Goal: Find specific page/section: Find specific page/section

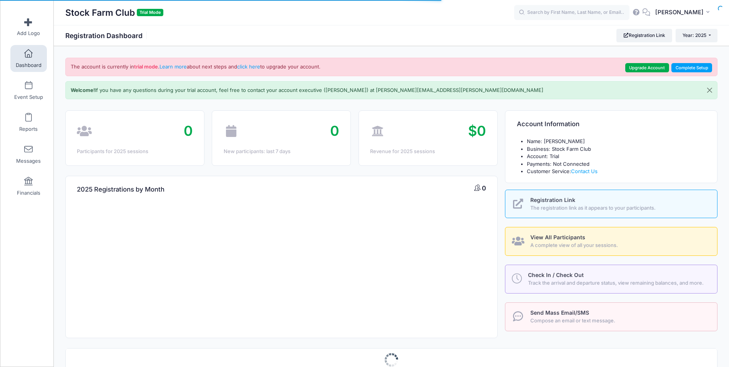
select select
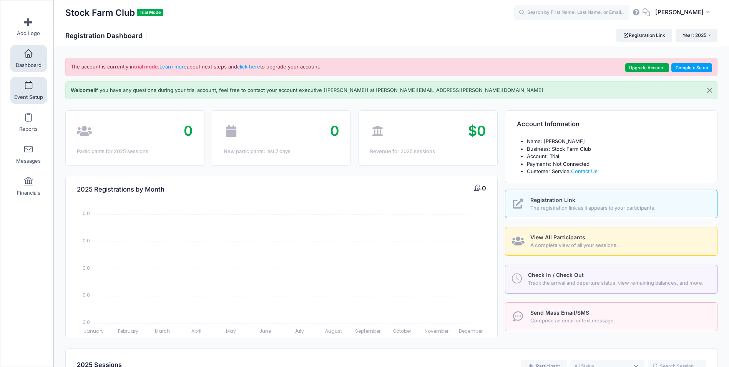
click at [28, 95] on span "Event Setup" at bounding box center [28, 97] width 29 height 7
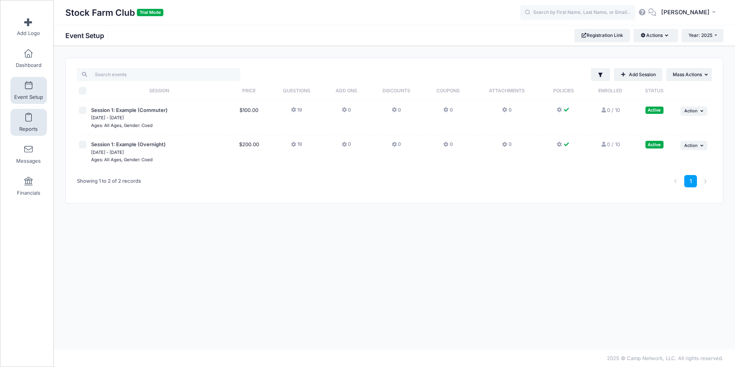
click at [38, 120] on link "Reports" at bounding box center [28, 122] width 37 height 27
